Goal: Information Seeking & Learning: Learn about a topic

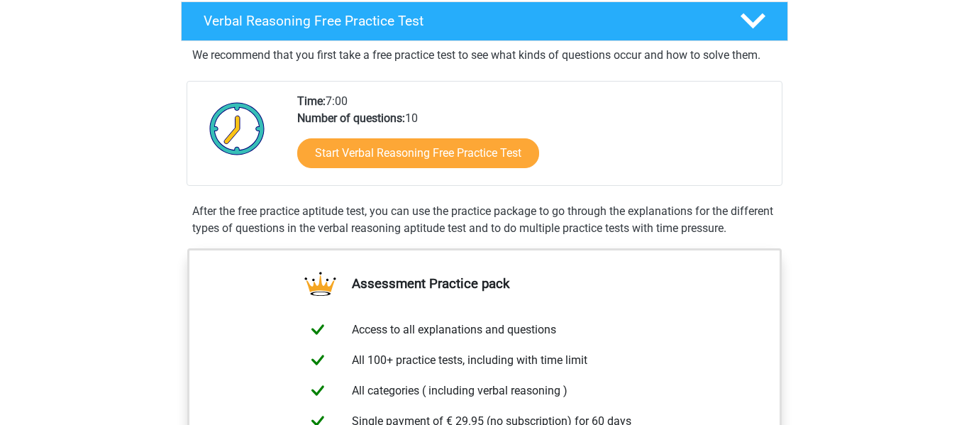
scroll to position [233, 0]
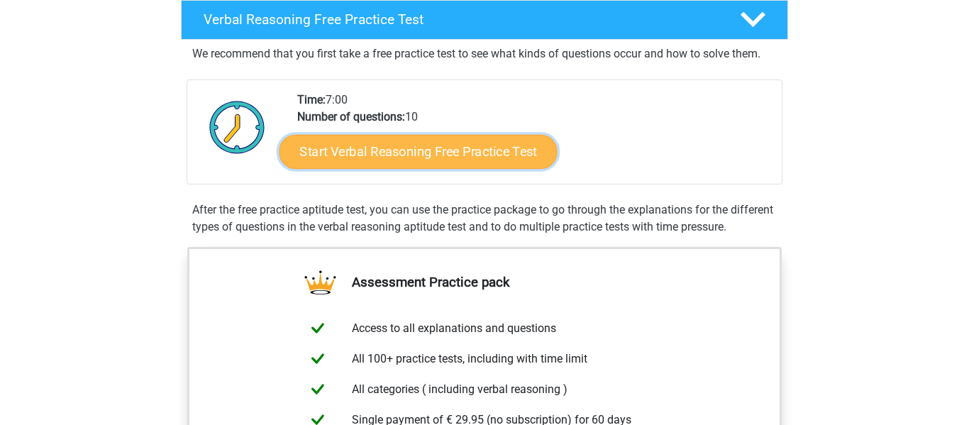
click at [344, 148] on link "Start Verbal Reasoning Free Practice Test" at bounding box center [419, 152] width 278 height 34
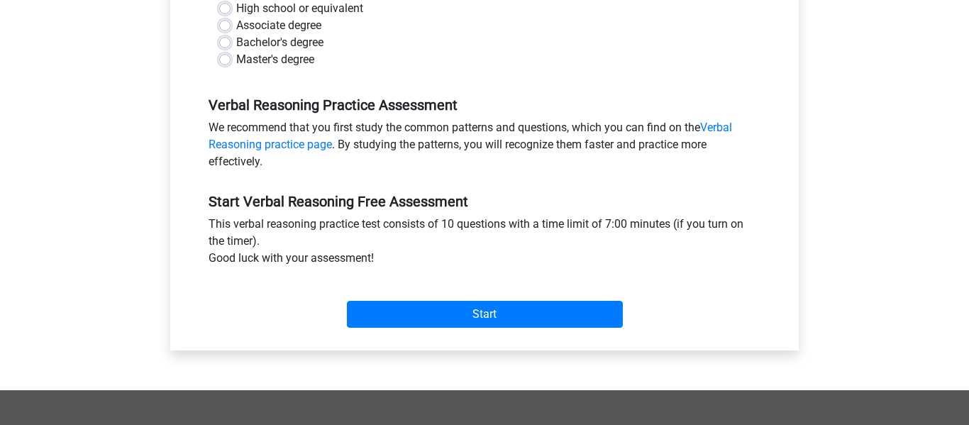
scroll to position [358, 0]
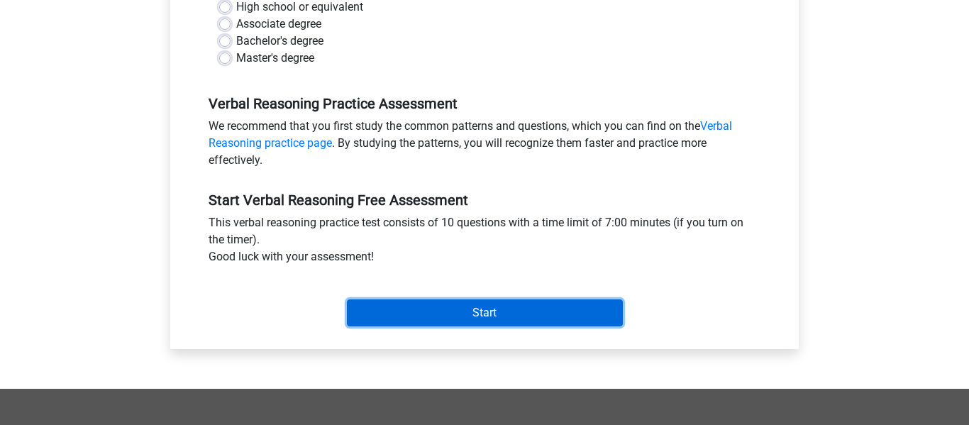
click at [379, 321] on input "Start" at bounding box center [485, 312] width 276 height 27
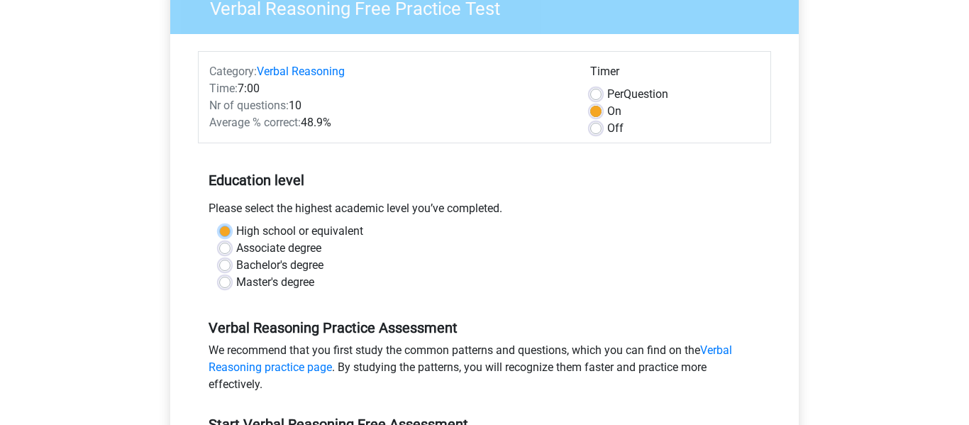
scroll to position [132, 0]
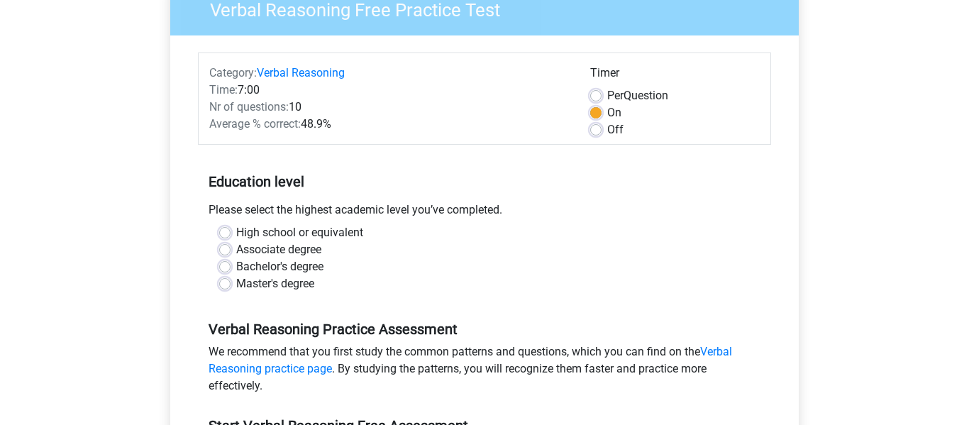
click at [241, 231] on label "High school or equivalent" at bounding box center [299, 232] width 127 height 17
click at [231, 231] on input "High school or equivalent" at bounding box center [224, 231] width 11 height 14
radio input "true"
click at [236, 233] on label "High school or equivalent" at bounding box center [299, 232] width 127 height 17
click at [224, 233] on input "High school or equivalent" at bounding box center [224, 231] width 11 height 14
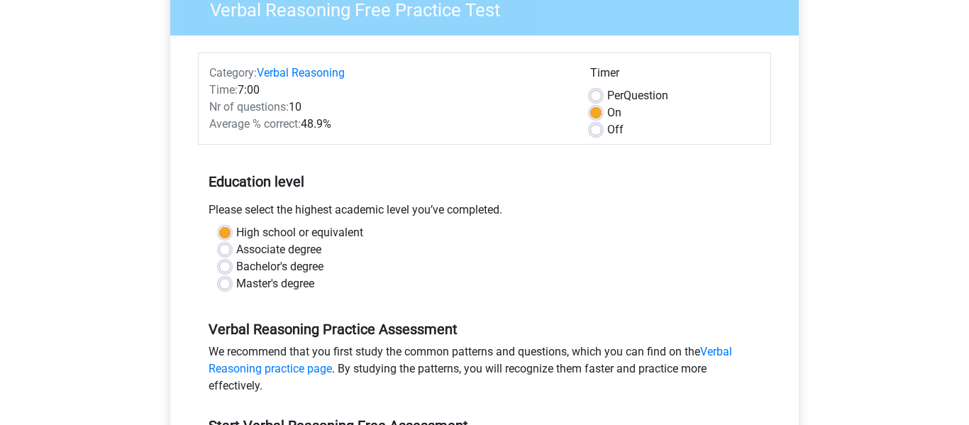
click at [236, 233] on label "High school or equivalent" at bounding box center [299, 232] width 127 height 17
click at [224, 233] on input "High school or equivalent" at bounding box center [224, 231] width 11 height 14
click at [236, 233] on label "High school or equivalent" at bounding box center [299, 232] width 127 height 17
click at [226, 233] on input "High school or equivalent" at bounding box center [224, 231] width 11 height 14
click at [236, 233] on label "High school or equivalent" at bounding box center [299, 232] width 127 height 17
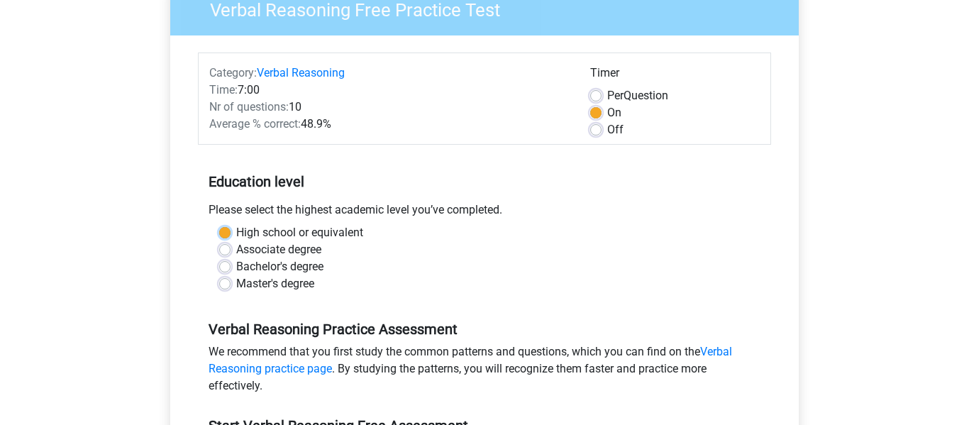
click at [226, 233] on input "High school or equivalent" at bounding box center [224, 231] width 11 height 14
click at [236, 233] on label "High school or equivalent" at bounding box center [299, 232] width 127 height 17
click at [226, 233] on input "High school or equivalent" at bounding box center [224, 231] width 11 height 14
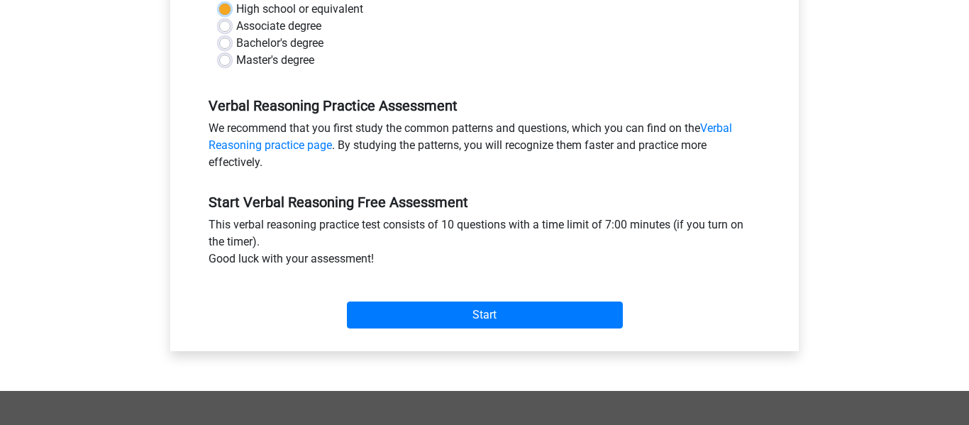
scroll to position [361, 0]
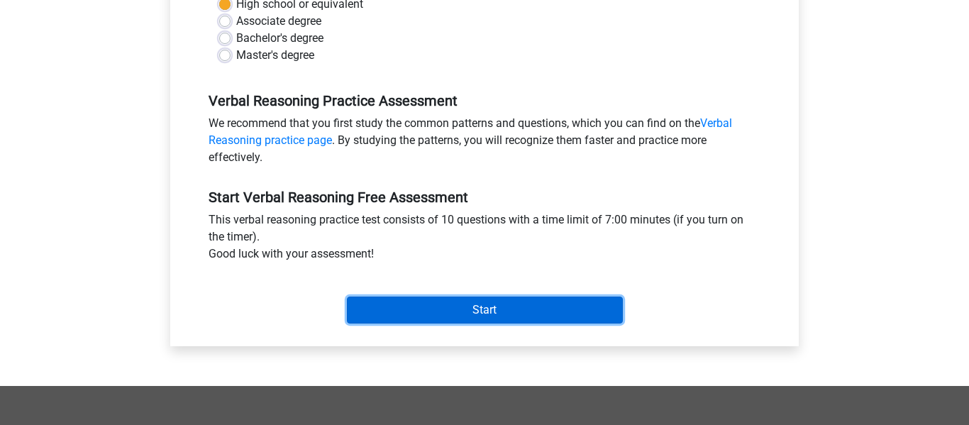
click at [426, 316] on input "Start" at bounding box center [485, 310] width 276 height 27
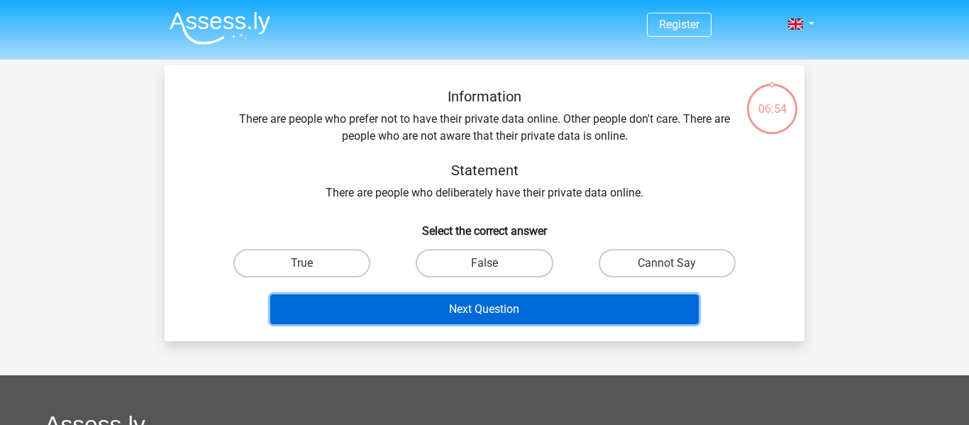
click at [426, 316] on button "Next Question" at bounding box center [484, 310] width 429 height 30
